Goal: Information Seeking & Learning: Learn about a topic

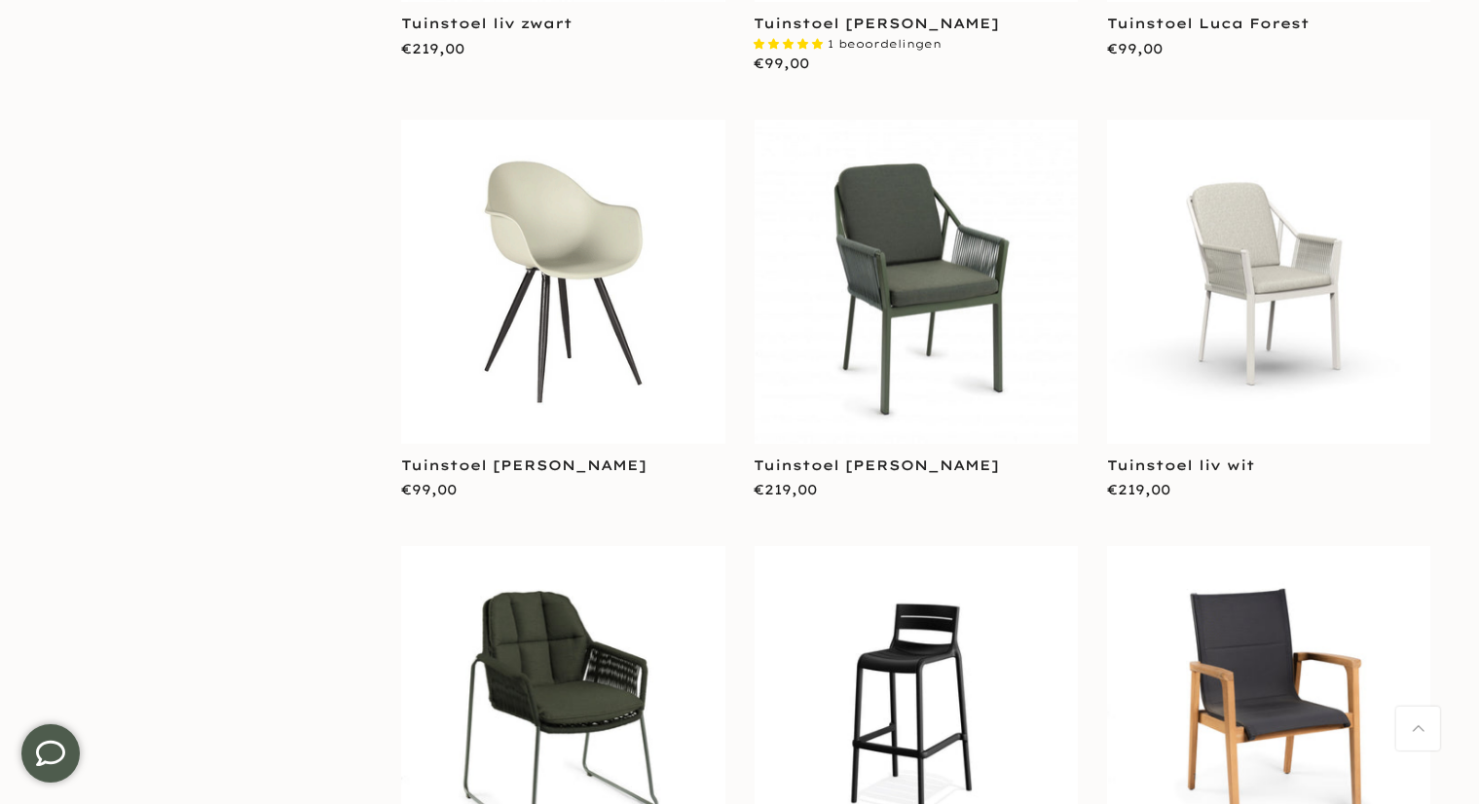
scroll to position [876, 0]
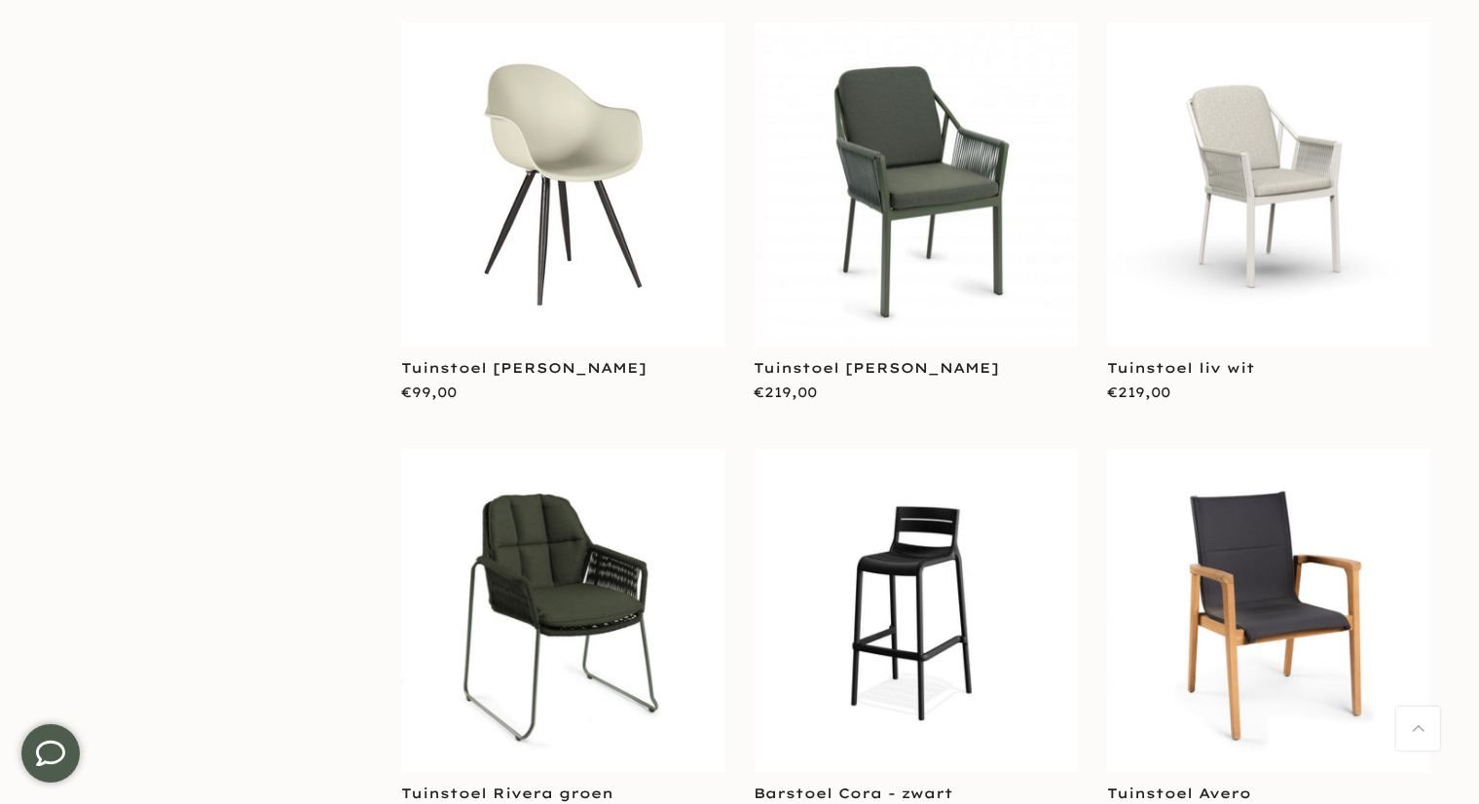
click at [626, 565] on img at bounding box center [562, 610] width 323 height 323
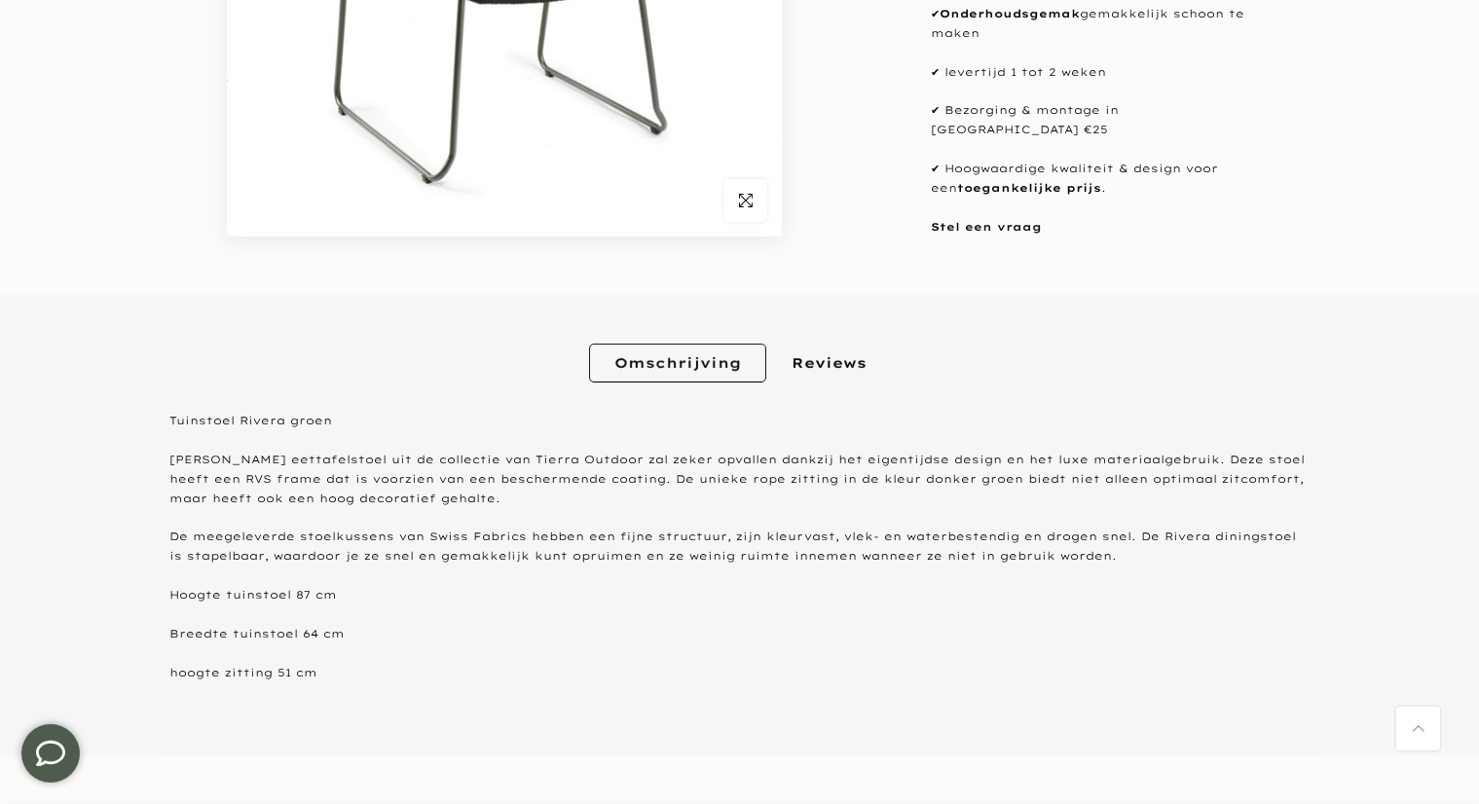
scroll to position [584, 0]
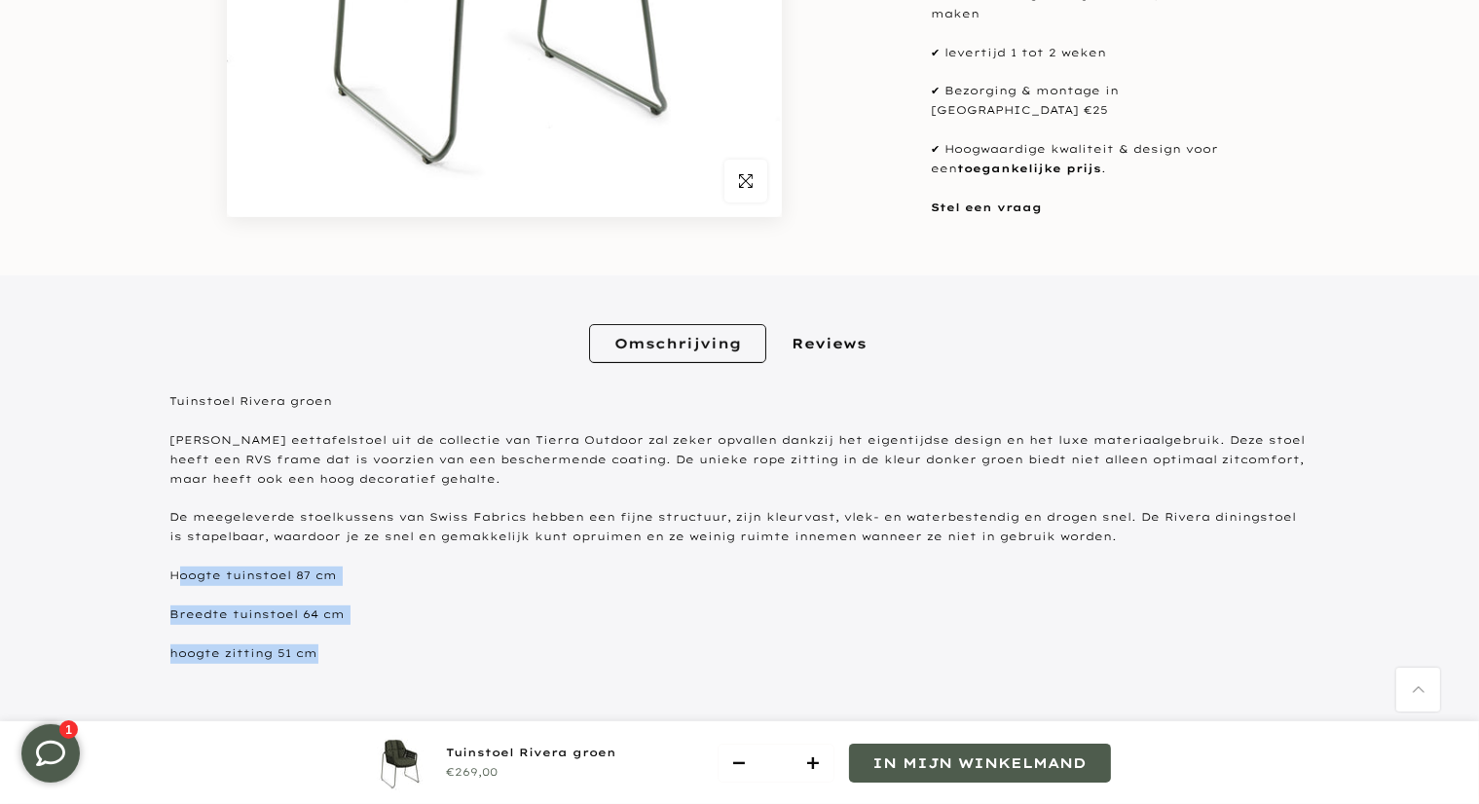
drag, startPoint x: 175, startPoint y: 573, endPoint x: 317, endPoint y: 679, distance: 176.8
click at [317, 679] on div "[PERSON_NAME] groen De Rivera eettafelstoel uit de collectie van Tierra Outdoor…" at bounding box center [739, 537] width 1139 height 339
copy div "oogte tuinstoel 87 cm Breedte tuinstoel 64 cm hoogte zitting 51 cm"
click at [508, 666] on div "[PERSON_NAME] groen De Rivera eettafelstoel uit de collectie van Tierra Outdoor…" at bounding box center [739, 537] width 1139 height 339
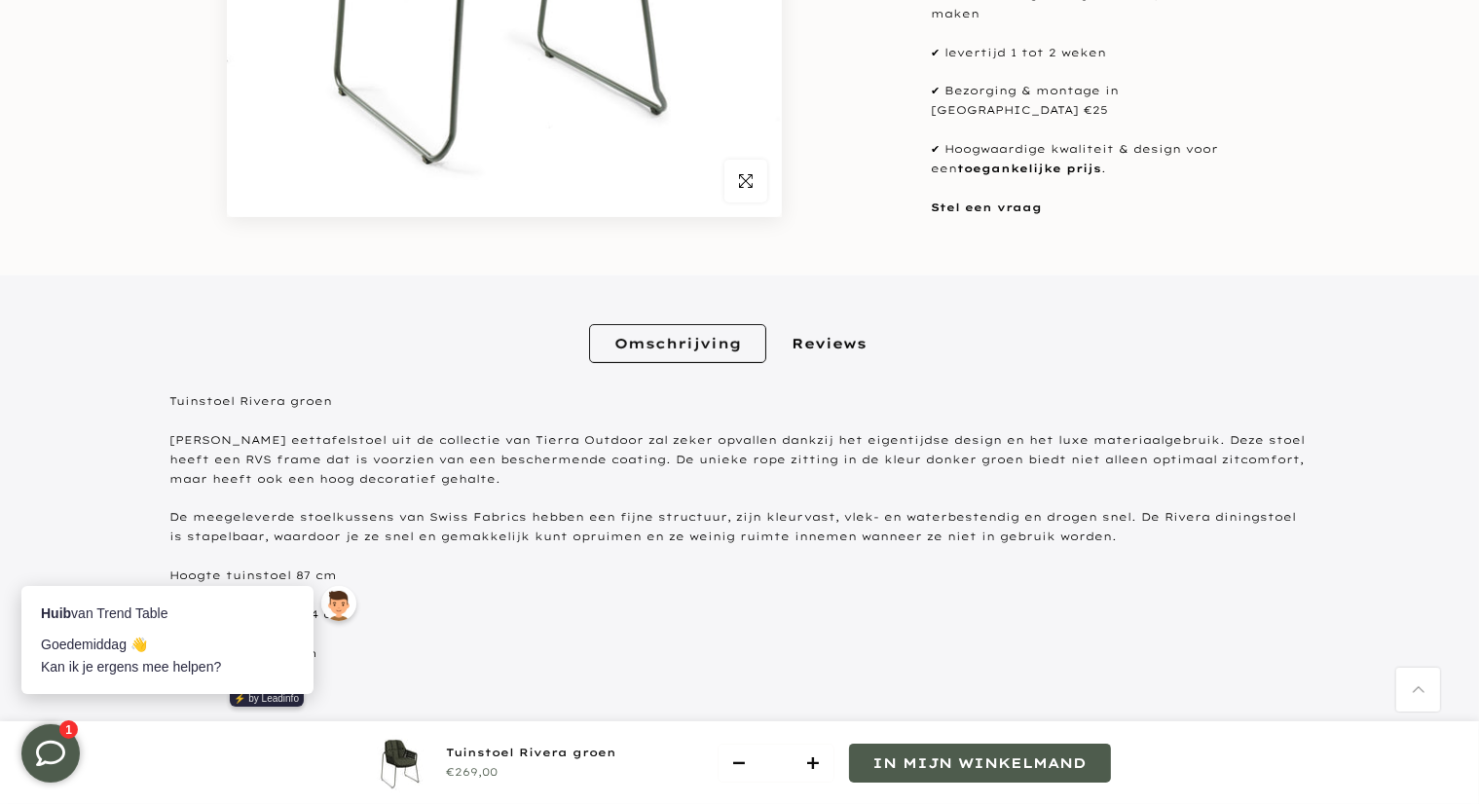
scroll to position [0, 0]
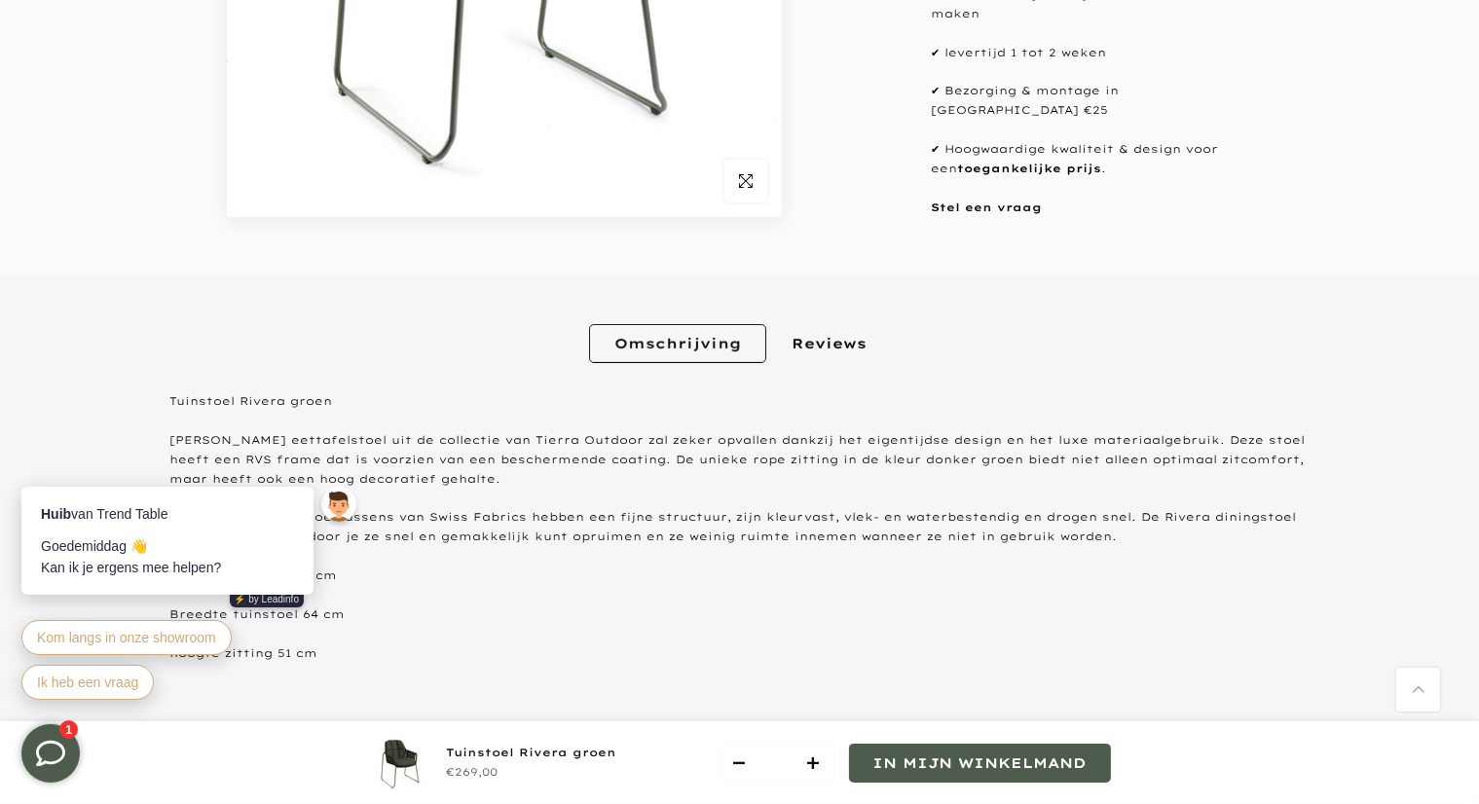
drag, startPoint x: 432, startPoint y: 636, endPoint x: 384, endPoint y: 628, distance: 49.3
click at [433, 636] on div "[PERSON_NAME] groen De Rivera eettafelstoel uit de collectie van Tierra Outdoor…" at bounding box center [739, 537] width 1139 height 339
click at [354, 644] on div "Huib van Trend Table [PERSON_NAME] 👋 Kan ik je ergens mee helpen? ⚡️ by Leadinf…" at bounding box center [191, 595] width 341 height 218
click at [141, 304] on div "Omschrijving Reviews Omschrijving [PERSON_NAME] groen De Rivera eettafelstoel u…" at bounding box center [739, 506] width 1479 height 460
click at [40, 460] on icon at bounding box center [37, 463] width 10 height 10
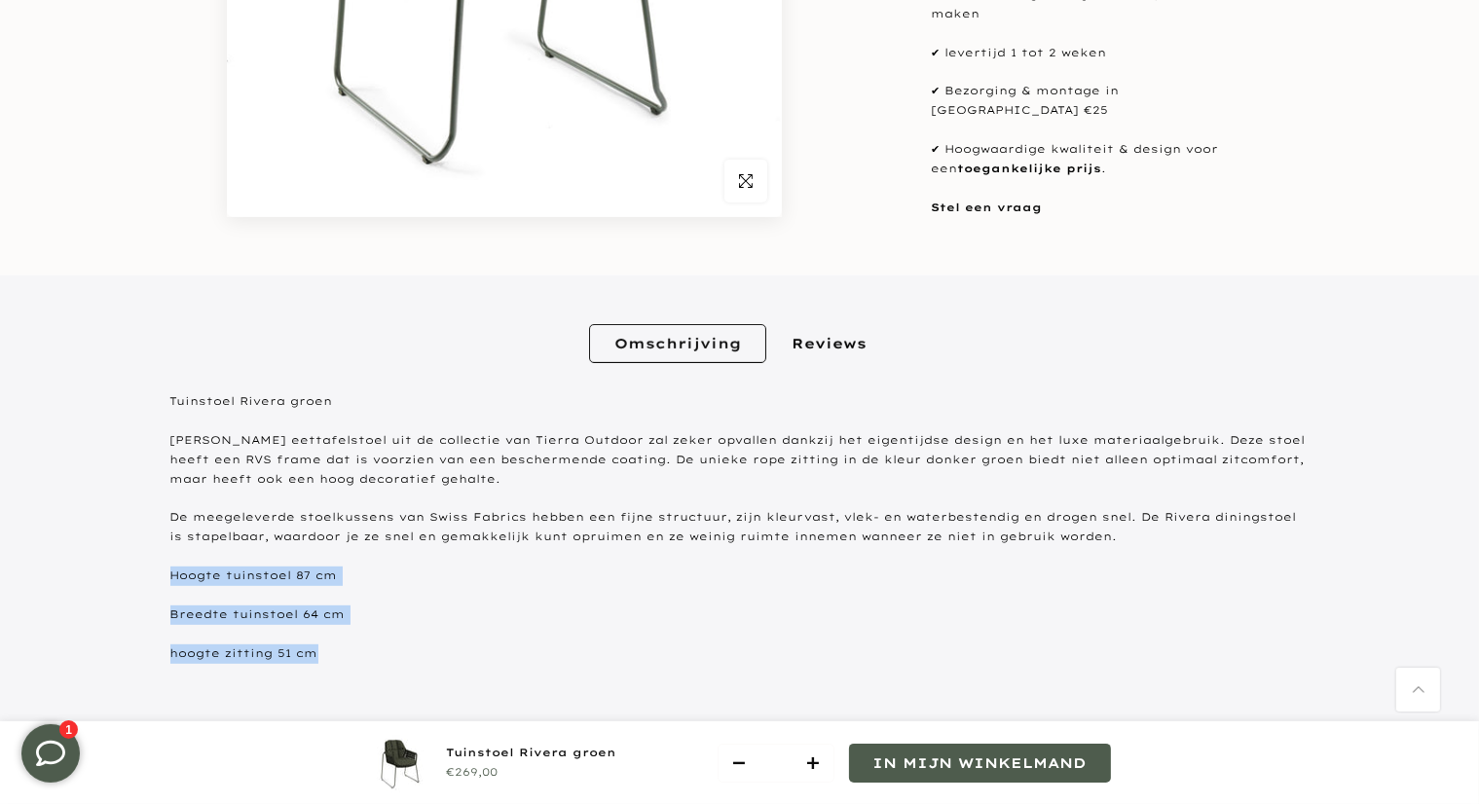
drag, startPoint x: 170, startPoint y: 573, endPoint x: 328, endPoint y: 663, distance: 181.4
click at [328, 663] on div "[PERSON_NAME] groen De Rivera eettafelstoel uit de collectie van Tierra Outdoor…" at bounding box center [739, 537] width 1139 height 339
copy div "Hoogte tuinstoel 87 cm Breedte tuinstoel 64 cm hoogte zitting 51 cm"
click at [427, 601] on div "[PERSON_NAME] groen De Rivera eettafelstoel uit de collectie van Tierra Outdoor…" at bounding box center [739, 537] width 1139 height 339
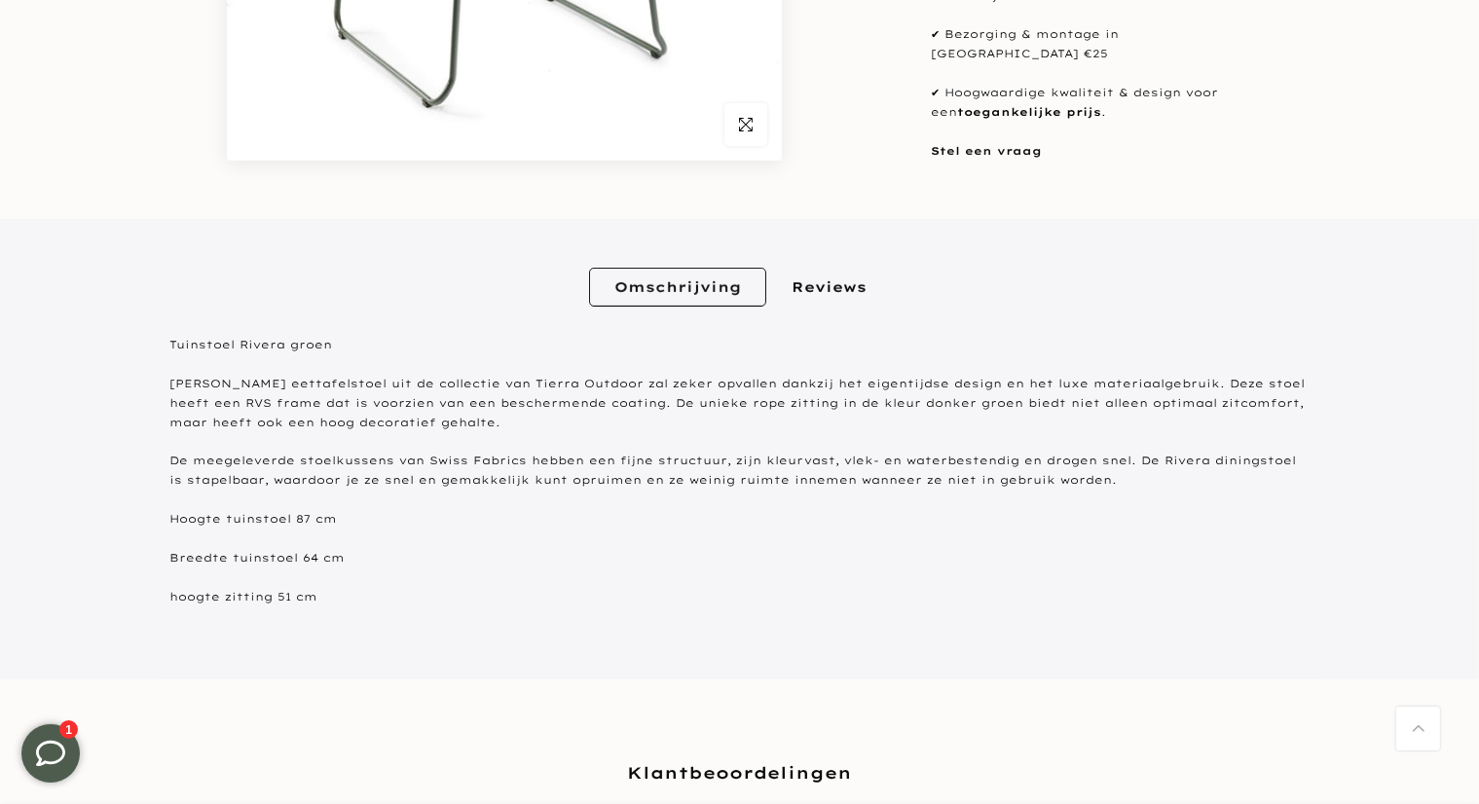
scroll to position [681, 0]
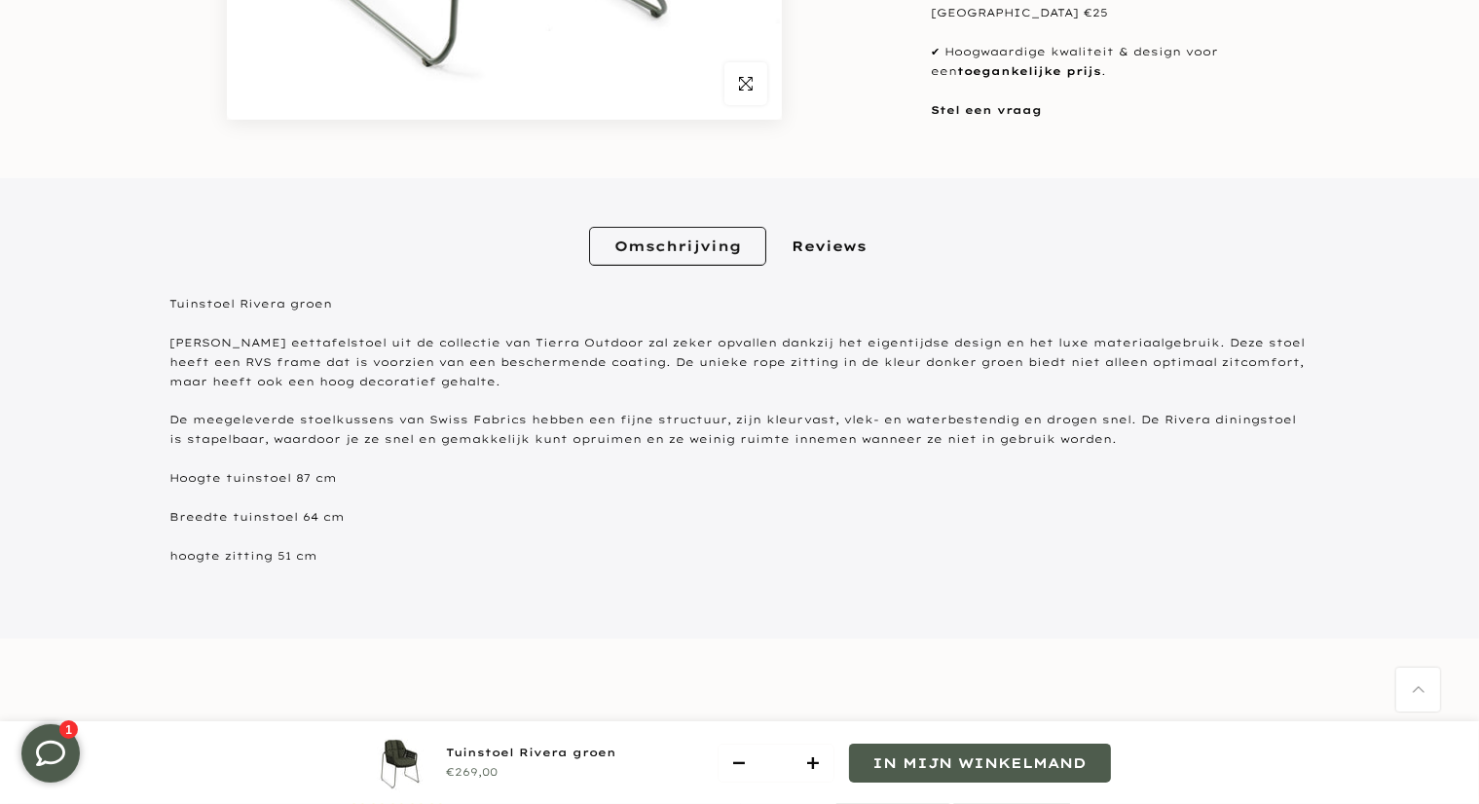
click at [484, 640] on section "Uitverkocht Klik om te vergroten Tuinstoel Rivera groen €269,00 * In mijn winke…" at bounding box center [739, 226] width 1479 height 1322
click at [166, 292] on div "Omschrijving Reviews Omschrijving [PERSON_NAME] groen De Rivera eettafelstoel u…" at bounding box center [740, 408] width 1168 height 460
click at [167, 298] on div "Omschrijving Reviews Omschrijving [PERSON_NAME] groen De Rivera eettafelstoel u…" at bounding box center [740, 408] width 1168 height 460
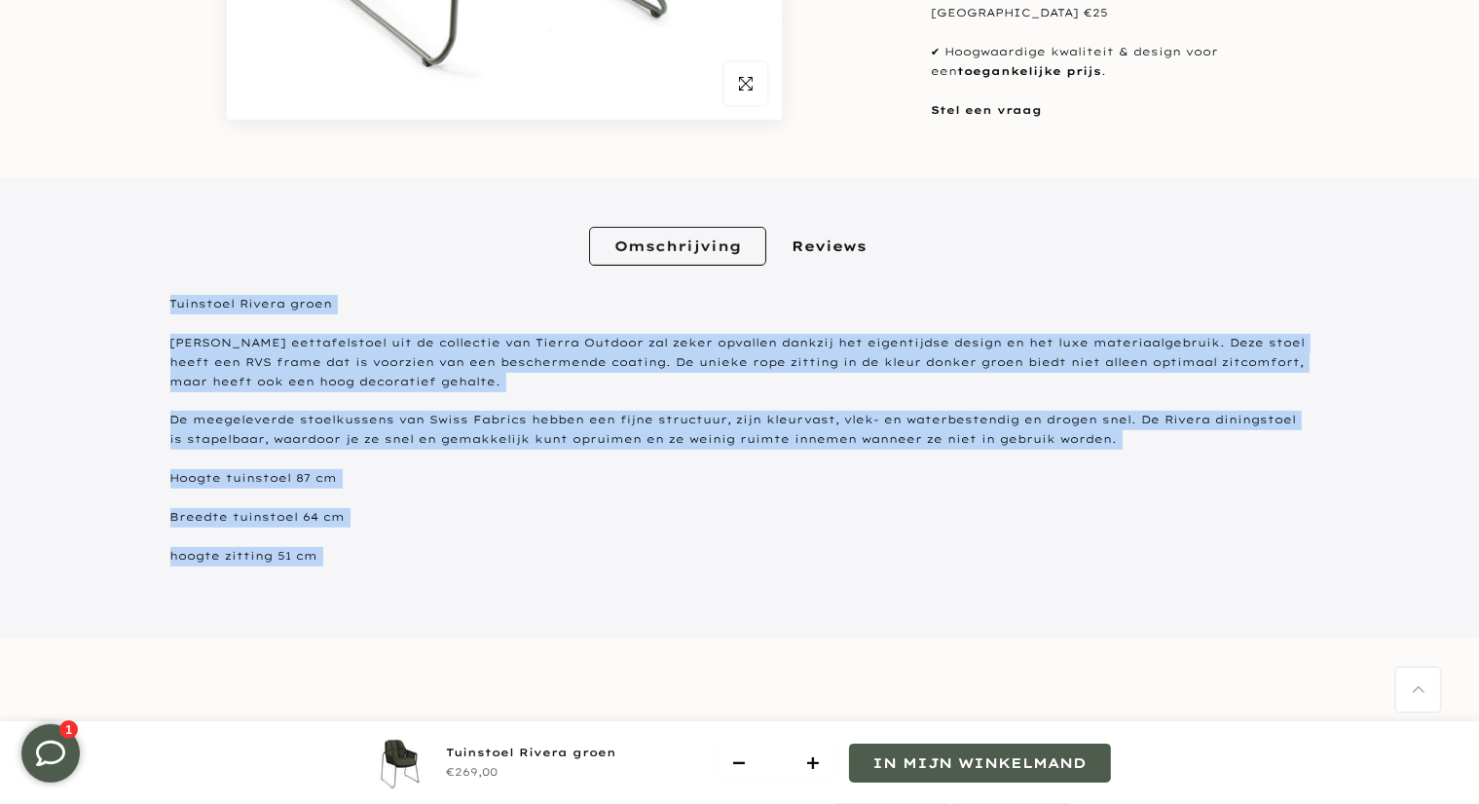
drag, startPoint x: 167, startPoint y: 298, endPoint x: 748, endPoint y: 562, distance: 637.4
click at [748, 562] on div "Omschrijving Reviews Omschrijving [PERSON_NAME] groen De Rivera eettafelstoel u…" at bounding box center [740, 408] width 1168 height 460
click at [755, 637] on div "Omschrijving Reviews Omschrijving [PERSON_NAME] groen De Rivera eettafelstoel u…" at bounding box center [739, 408] width 1139 height 460
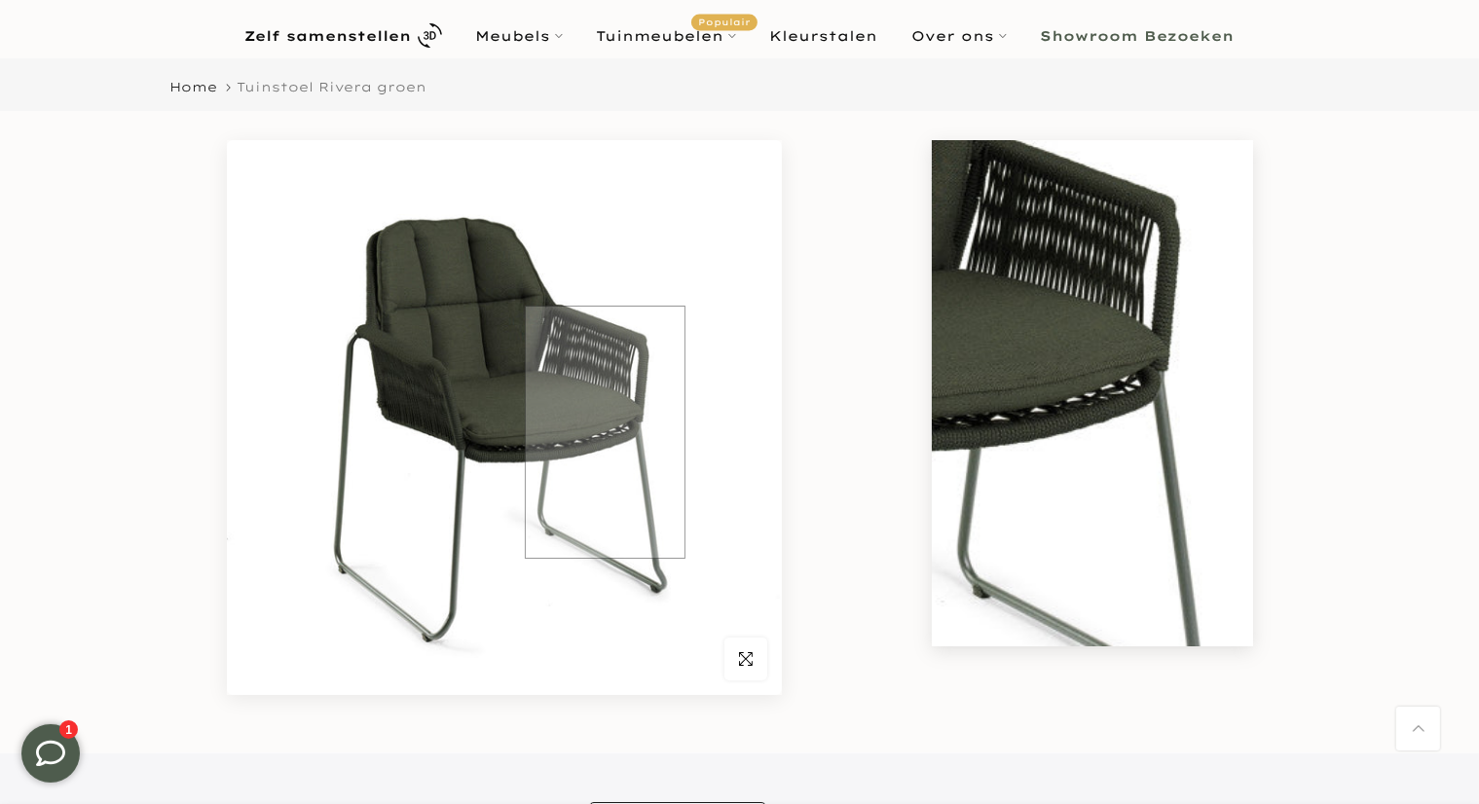
scroll to position [0, 0]
